Goal: Information Seeking & Learning: Learn about a topic

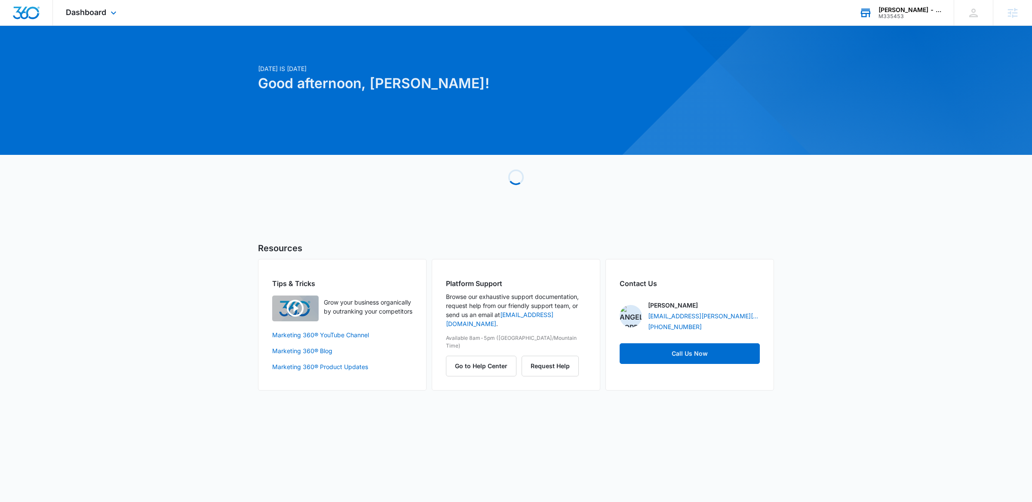
click at [881, 18] on div "M335453" at bounding box center [910, 16] width 63 height 6
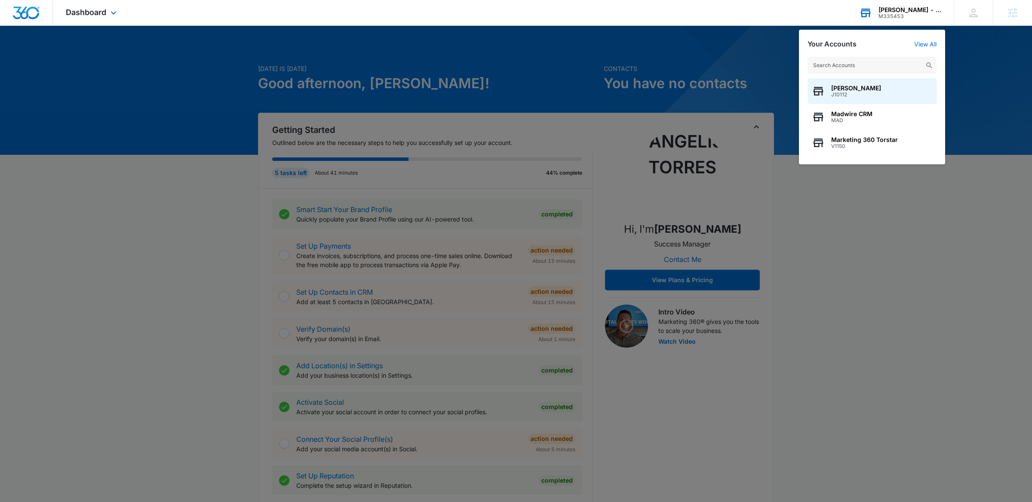
click at [834, 71] on input "text" at bounding box center [872, 65] width 129 height 17
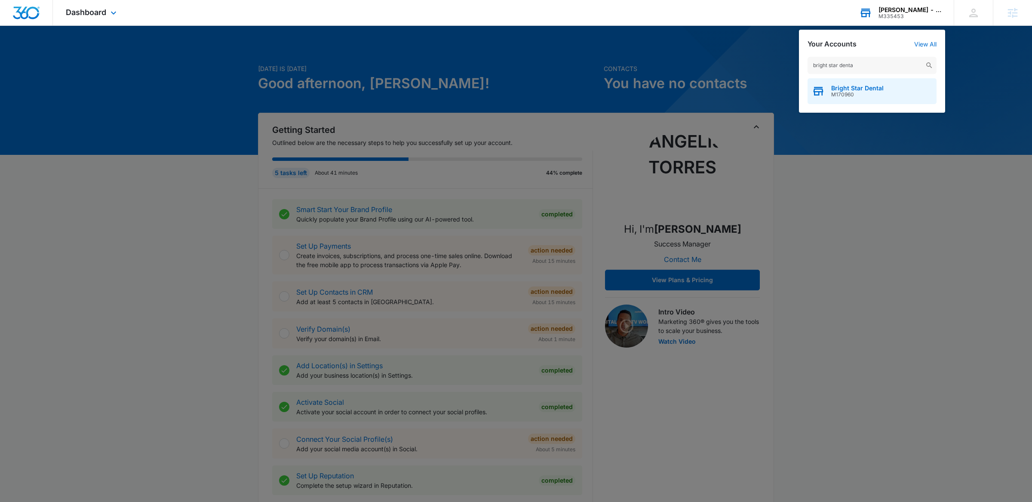
type input "bright star denta"
click at [864, 87] on span "Bright Star Dental" at bounding box center [857, 88] width 52 height 7
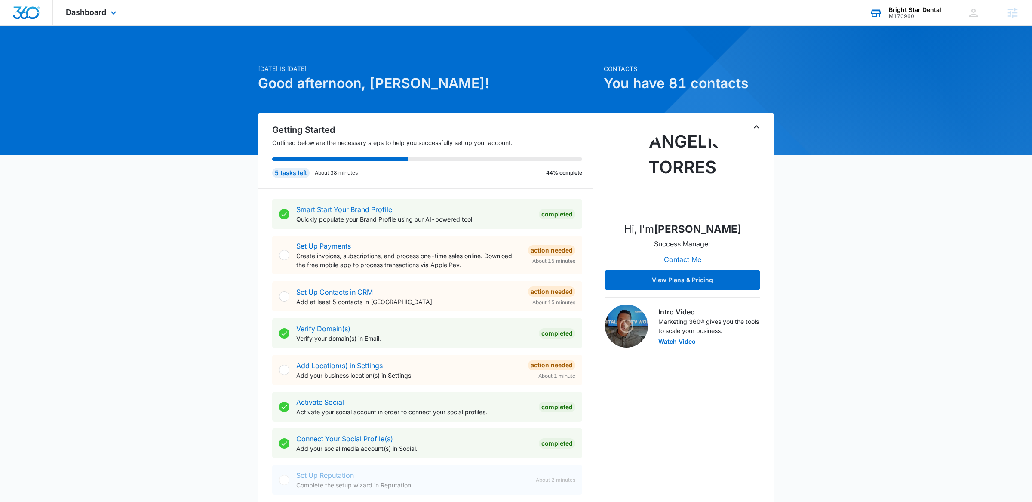
click at [757, 123] on icon "Toggle Collapse" at bounding box center [756, 127] width 10 height 10
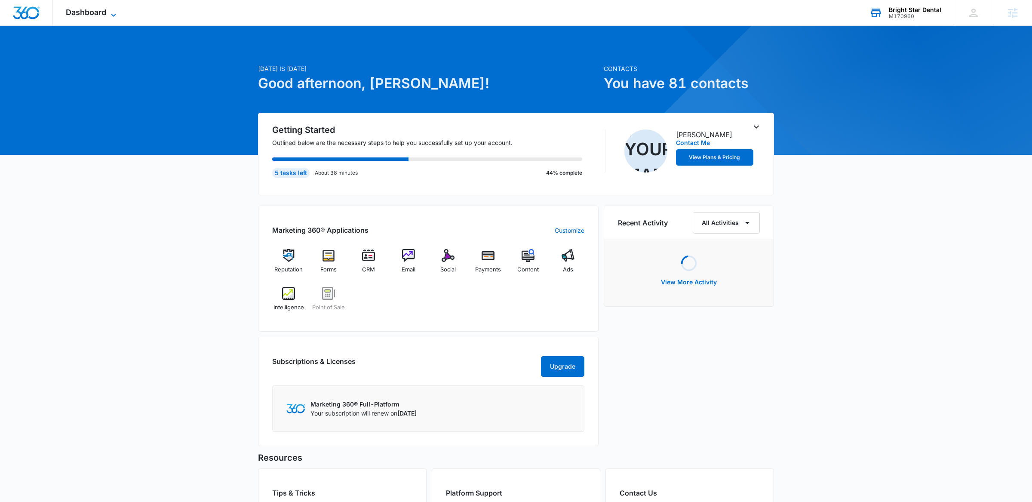
click at [108, 15] on icon at bounding box center [113, 15] width 10 height 10
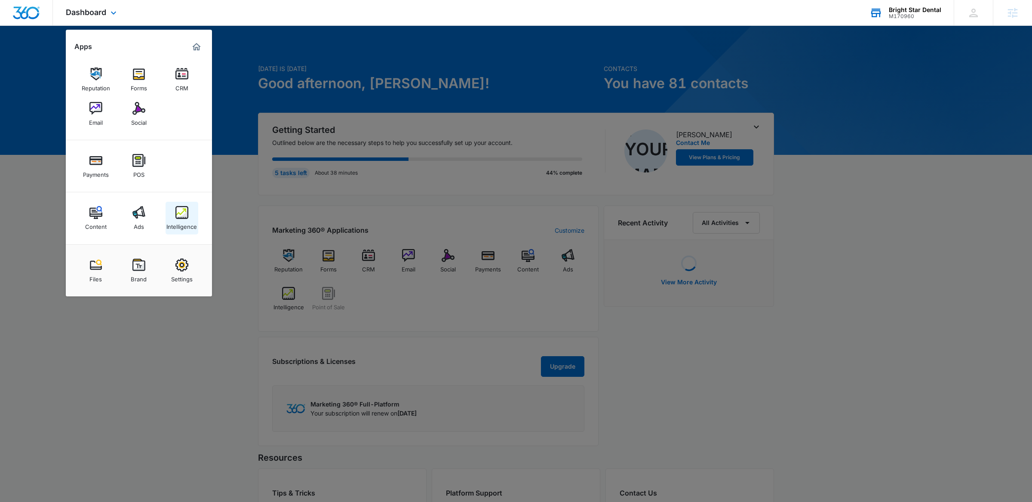
click at [180, 224] on div "Intelligence" at bounding box center [181, 224] width 31 height 11
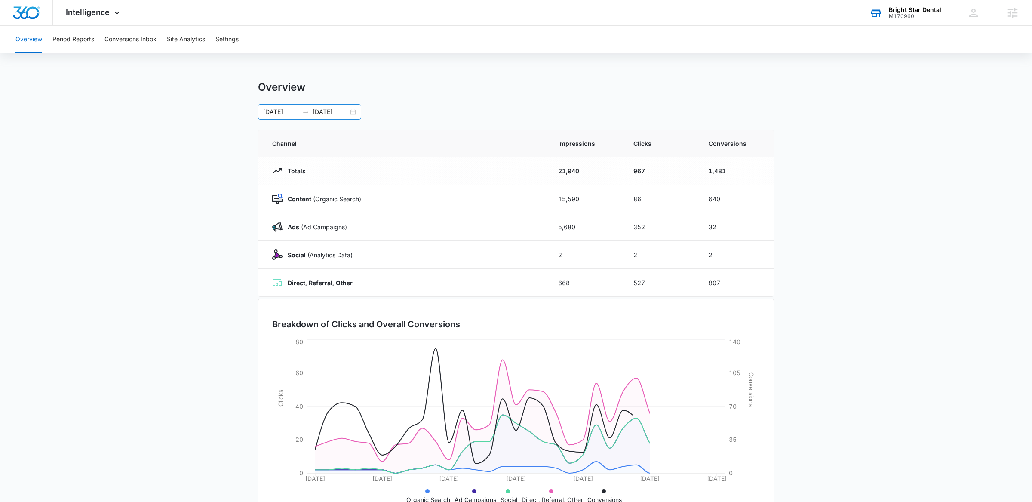
click at [354, 108] on div "[DATE] [DATE]" at bounding box center [309, 111] width 103 height 15
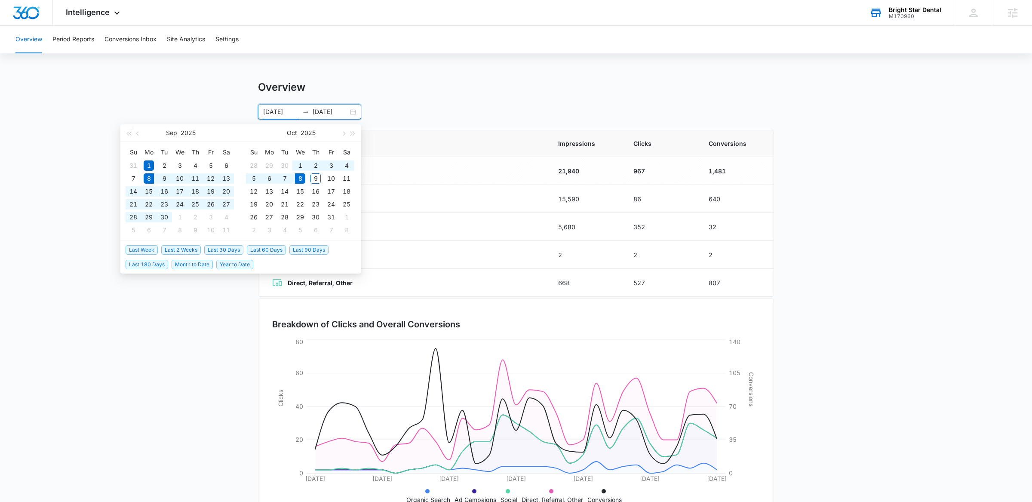
click at [221, 249] on span "Last 30 Days" at bounding box center [223, 249] width 39 height 9
type input "[DATE]"
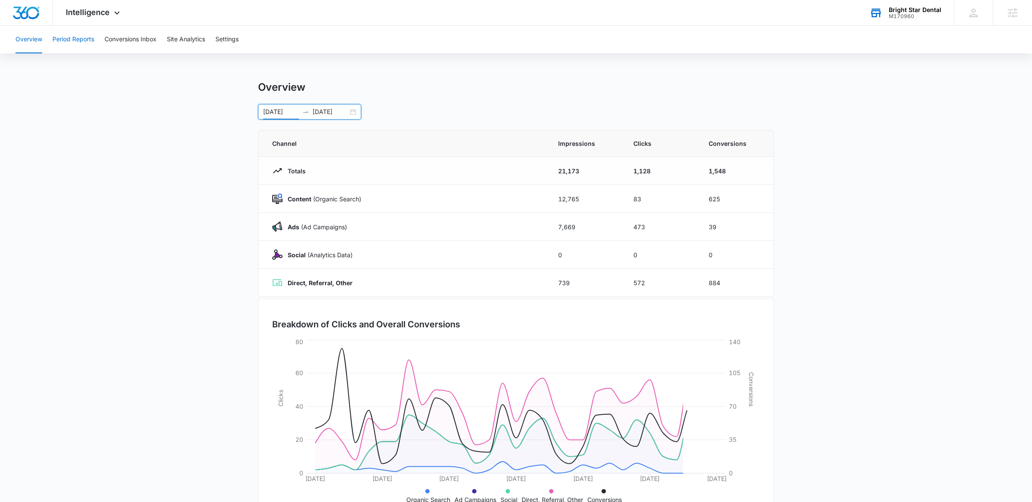
click at [76, 40] on button "Period Reports" at bounding box center [73, 40] width 42 height 28
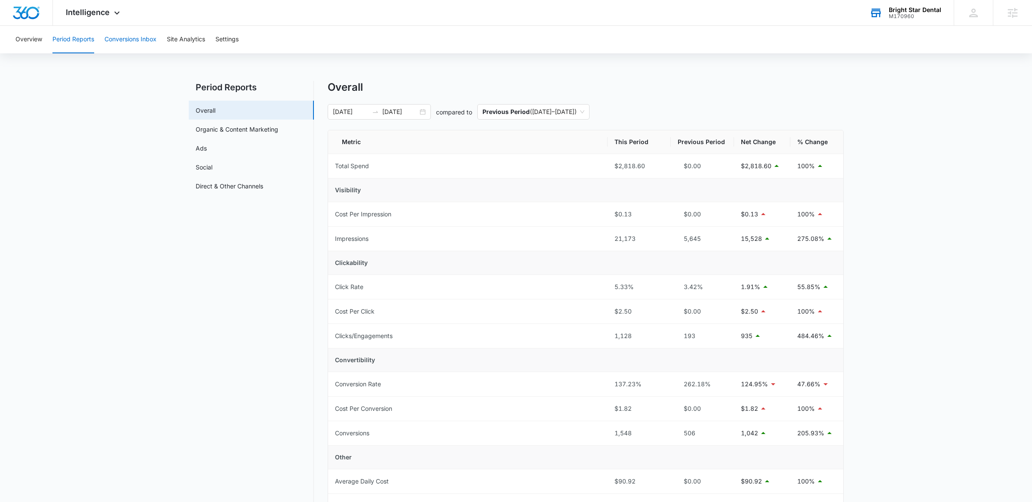
click at [123, 37] on button "Conversions Inbox" at bounding box center [131, 40] width 52 height 28
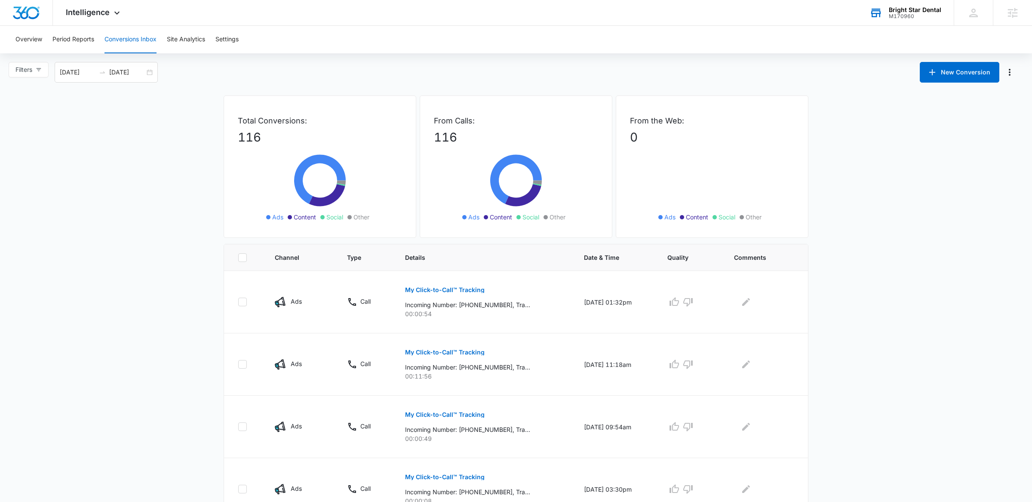
click at [48, 46] on div "Overview Period Reports Conversions Inbox Site Analytics Settings" at bounding box center [516, 40] width 1012 height 28
click at [62, 41] on button "Period Reports" at bounding box center [73, 40] width 42 height 28
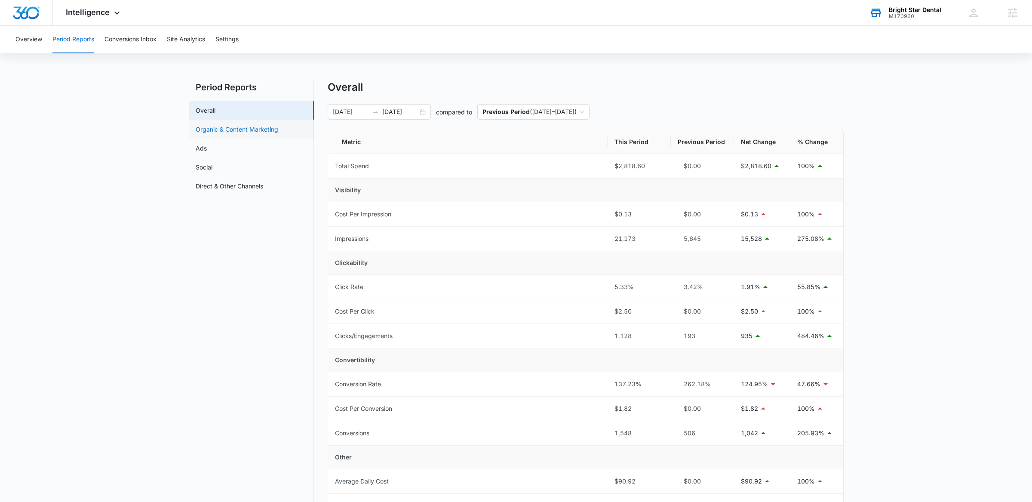
click at [262, 131] on link "Organic & Content Marketing" at bounding box center [237, 129] width 83 height 9
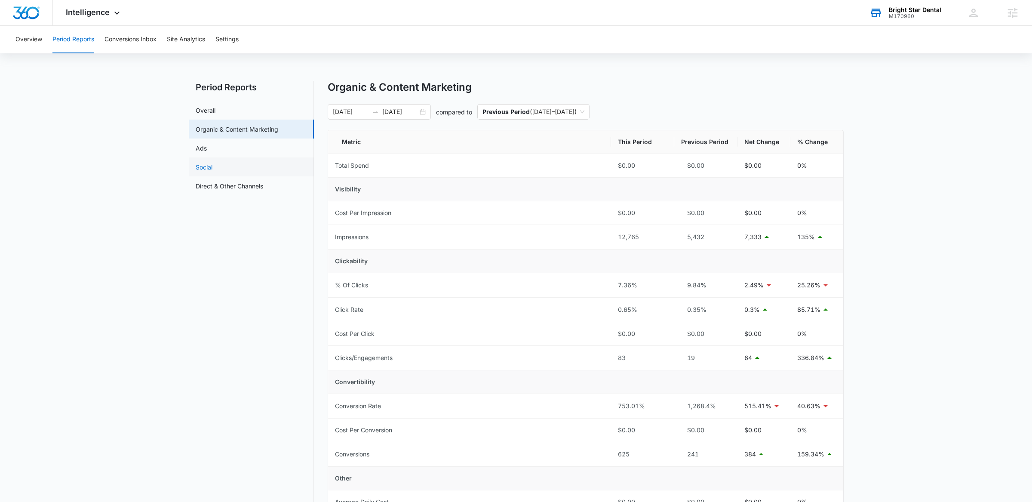
click at [212, 164] on link "Social" at bounding box center [204, 167] width 17 height 9
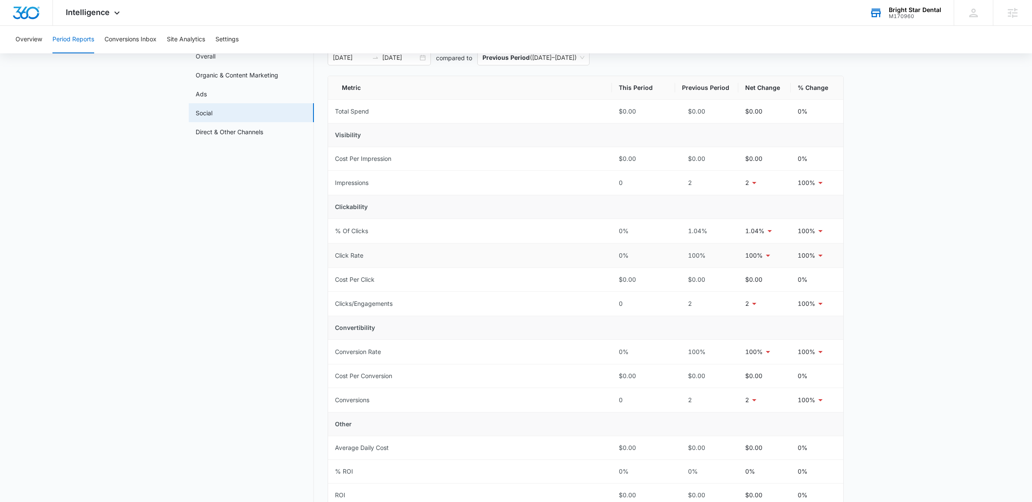
scroll to position [59, 0]
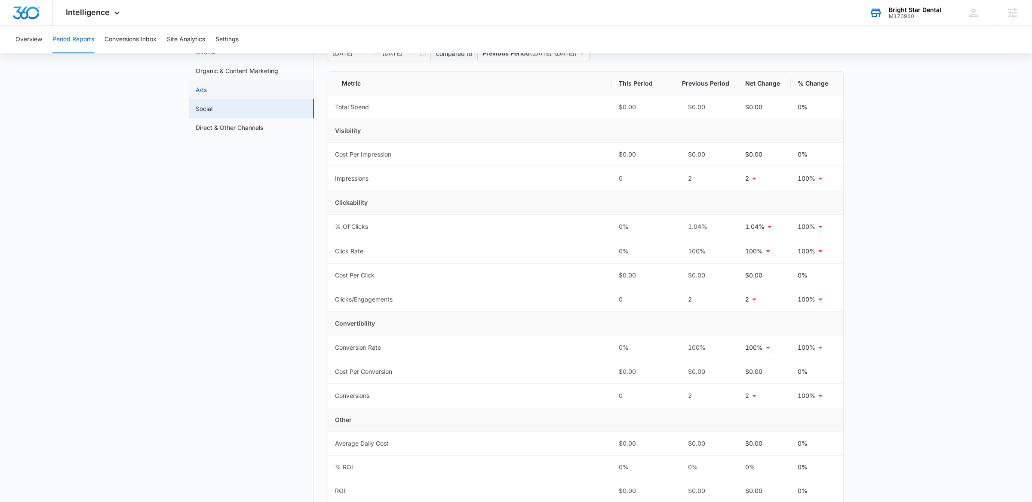
click at [207, 85] on link "Ads" at bounding box center [201, 89] width 11 height 9
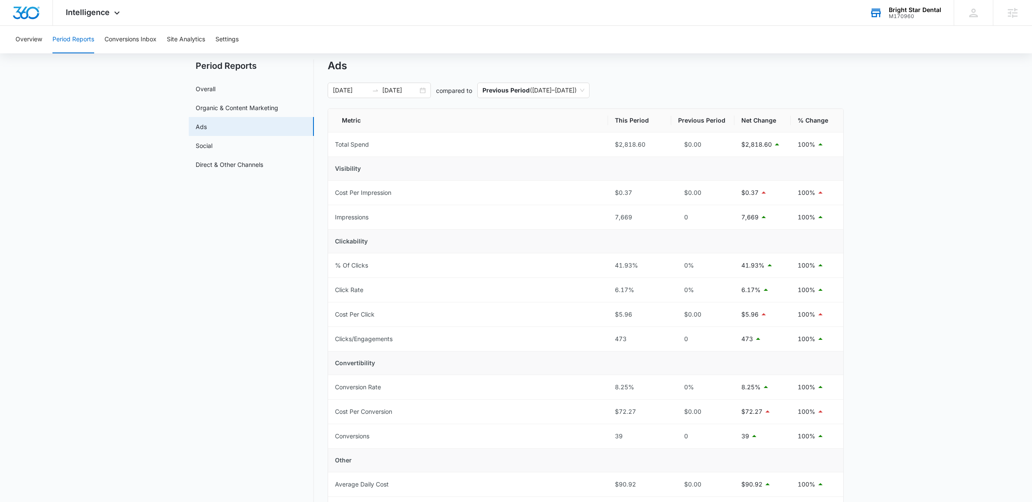
scroll to position [15, 0]
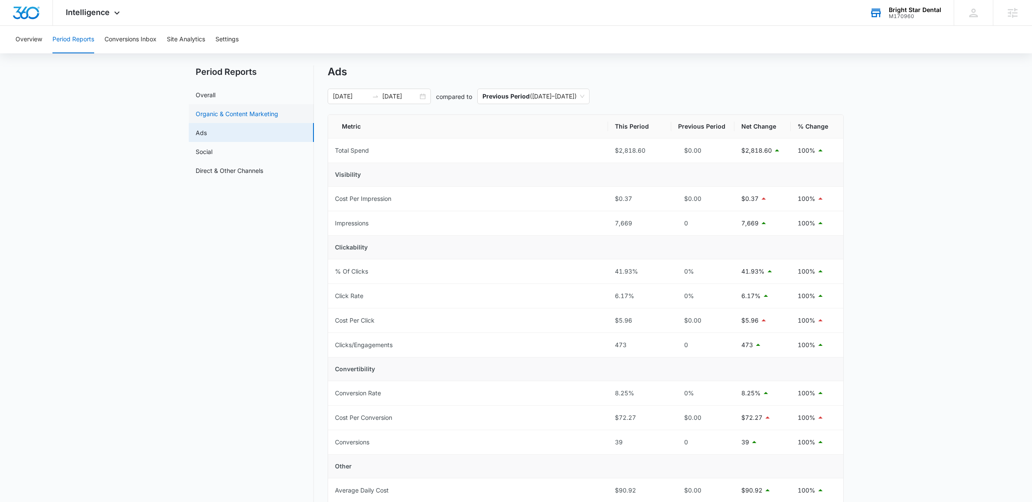
click at [250, 109] on link "Organic & Content Marketing" at bounding box center [237, 113] width 83 height 9
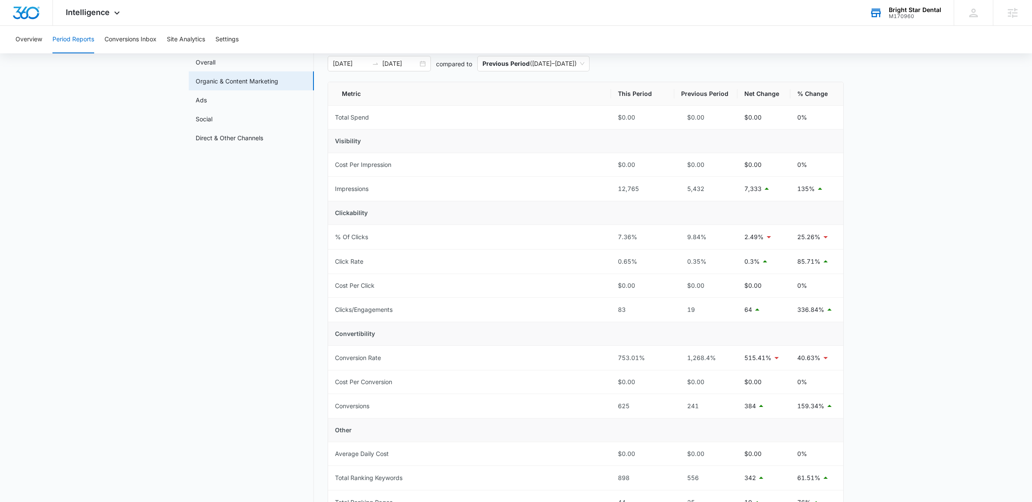
scroll to position [53, 0]
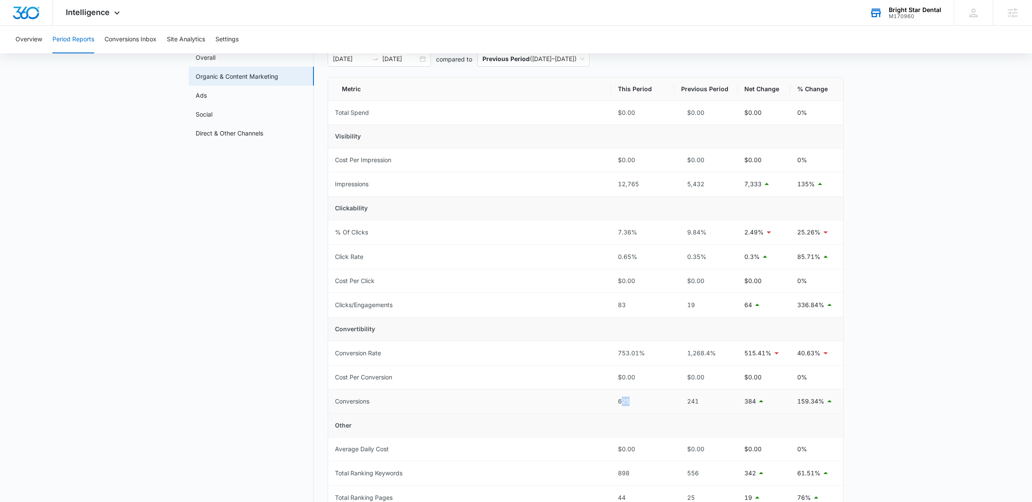
drag, startPoint x: 621, startPoint y: 406, endPoint x: 630, endPoint y: 406, distance: 9.5
click at [630, 406] on div "625" at bounding box center [642, 401] width 49 height 9
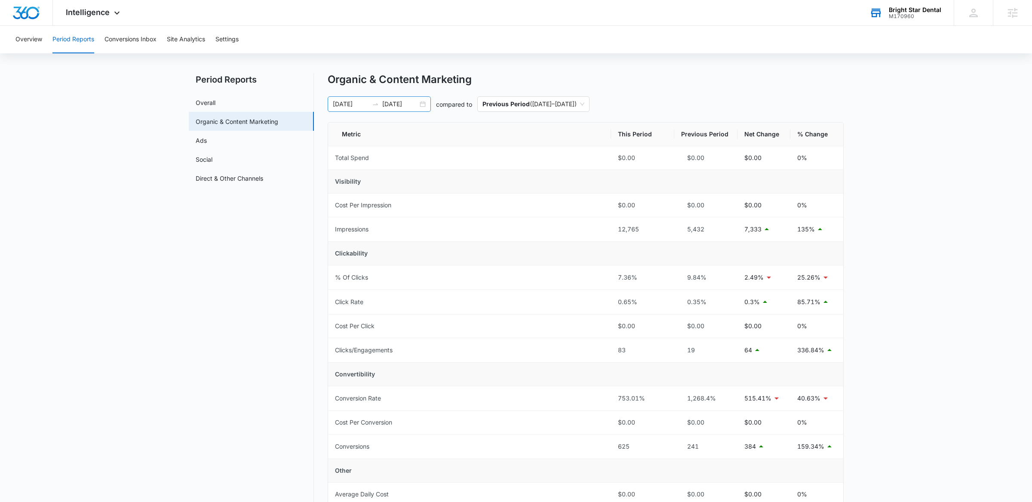
click at [429, 105] on div "[DATE] [DATE]" at bounding box center [379, 103] width 103 height 15
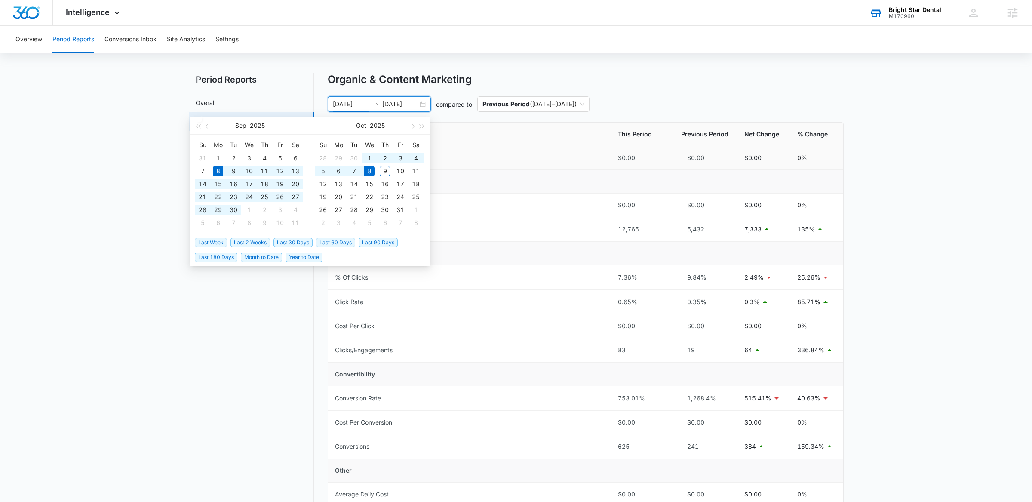
click at [507, 155] on td "Total Spend" at bounding box center [469, 158] width 283 height 24
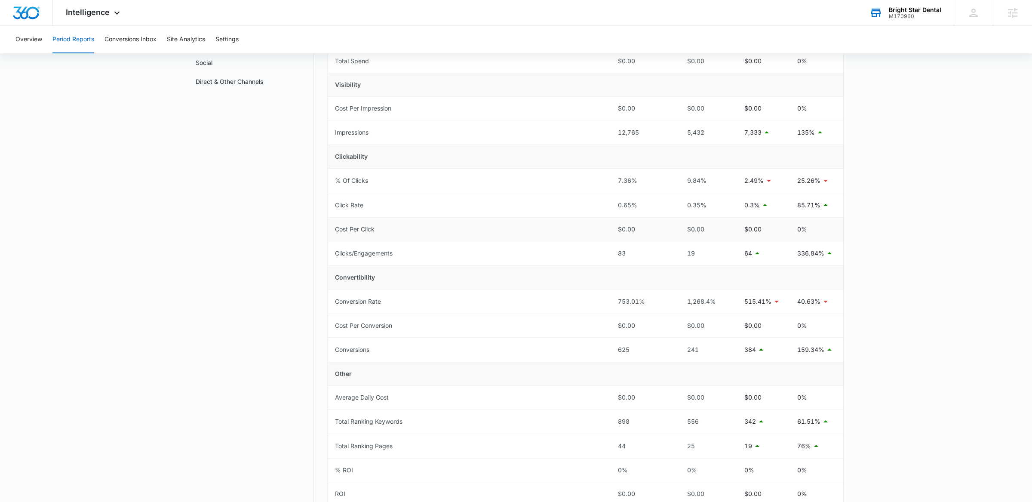
scroll to position [0, 0]
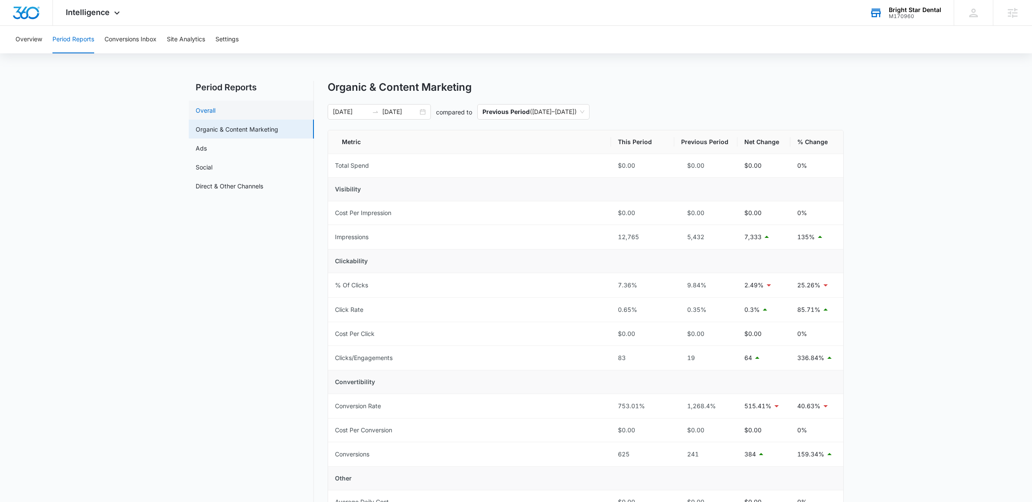
click at [212, 106] on link "Overall" at bounding box center [206, 110] width 20 height 9
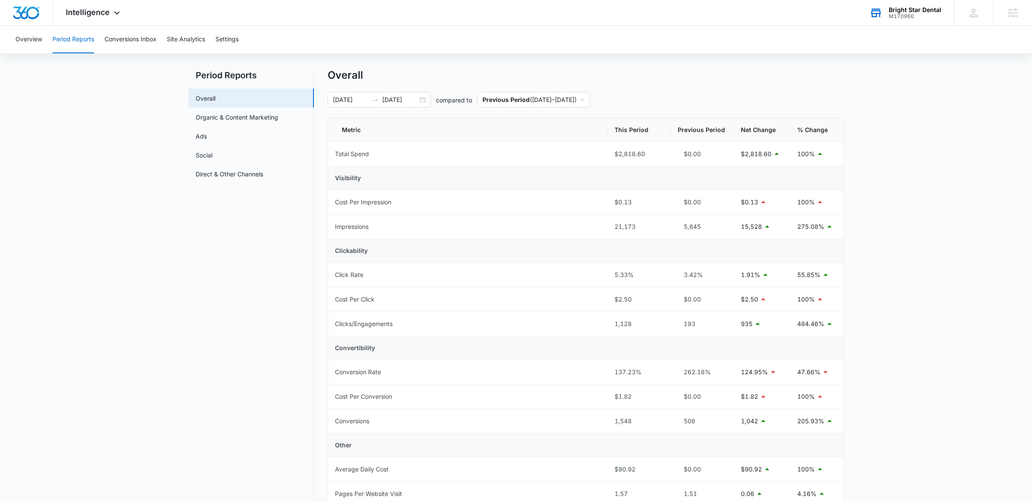
scroll to position [9, 0]
click at [231, 172] on link "Direct & Other Channels" at bounding box center [230, 176] width 68 height 9
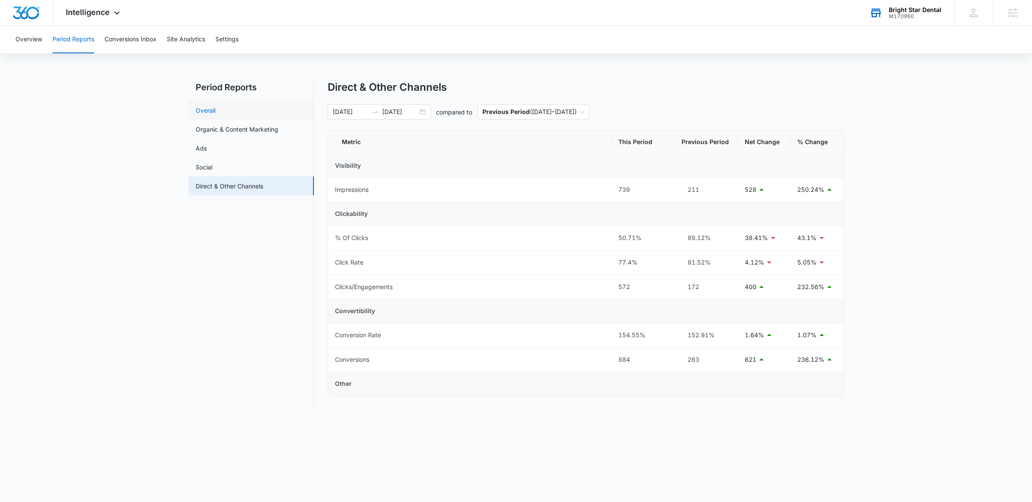
click at [208, 109] on link "Overall" at bounding box center [206, 110] width 20 height 9
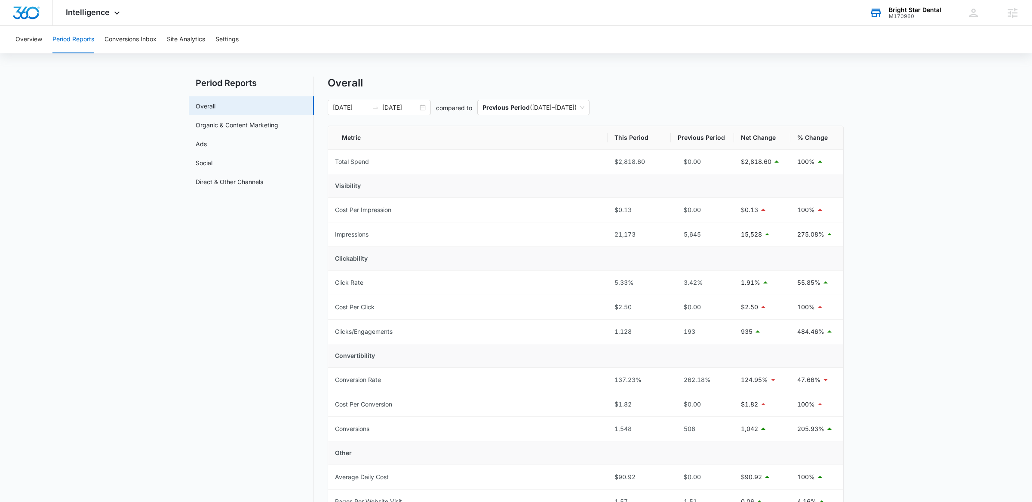
scroll to position [12, 0]
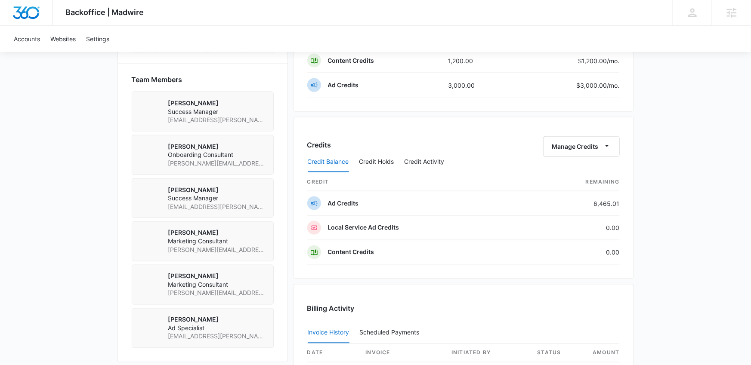
scroll to position [615, 0]
